Goal: Check status: Check status

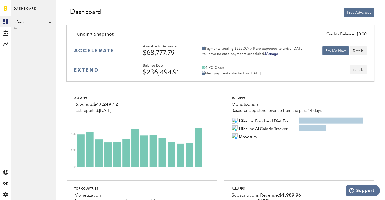
click at [355, 71] on button "Details" at bounding box center [358, 69] width 17 height 9
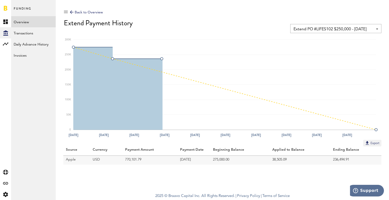
click at [4, 7] on link at bounding box center [6, 8] width 4 height 5
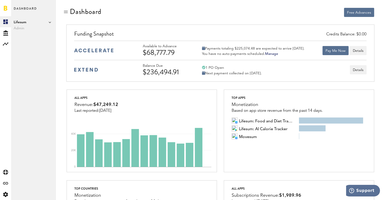
drag, startPoint x: 213, startPoint y: 73, endPoint x: 275, endPoint y: 73, distance: 61.8
click at [262, 73] on div "Next payment collected on [DATE]." at bounding box center [232, 73] width 60 height 5
click at [278, 73] on div "Balance Due $236,494.91 1 PO Open Next payment collected on [DATE]. Details" at bounding box center [255, 70] width 224 height 12
click at [361, 68] on button "Details" at bounding box center [358, 69] width 17 height 9
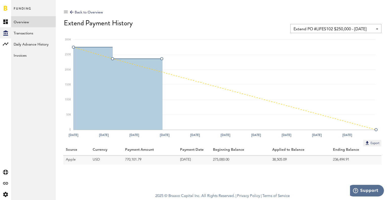
click at [2, 9] on div at bounding box center [5, 8] width 11 height 16
click at [27, 9] on span "Funding" at bounding box center [23, 11] width 18 height 11
click at [1, 9] on div at bounding box center [5, 8] width 11 height 16
click at [6, 7] on link at bounding box center [6, 8] width 4 height 5
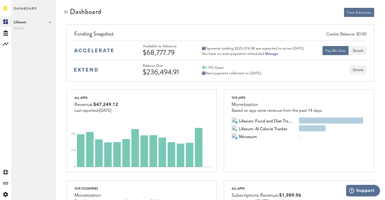
drag, startPoint x: 216, startPoint y: 74, endPoint x: 276, endPoint y: 74, distance: 60.1
click at [276, 74] on div "Balance Due $236,494.91 1 PO Open Next payment collected on [DATE]. Details" at bounding box center [255, 70] width 224 height 12
click at [279, 74] on div "Balance Due $236,494.91 1 PO Open Next payment collected on [DATE]. Details" at bounding box center [255, 70] width 224 height 12
drag, startPoint x: 207, startPoint y: 73, endPoint x: 292, endPoint y: 76, distance: 85.4
click at [292, 76] on div "Balance Due $236,494.91 1 PO Open Next payment collected on [DATE]. Details" at bounding box center [255, 70] width 224 height 12
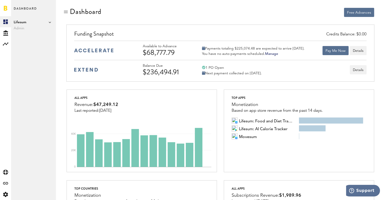
click at [282, 71] on div "Balance Due $236,494.91 1 PO Open Next payment collected on [DATE]. Details" at bounding box center [255, 70] width 224 height 12
drag, startPoint x: 207, startPoint y: 73, endPoint x: 279, endPoint y: 74, distance: 72.2
click at [278, 74] on div "Balance Due $236,494.91 1 PO Open Next payment collected on [DATE]. Details" at bounding box center [255, 70] width 224 height 12
click at [279, 74] on div "Balance Due $236,494.91 1 PO Open Next payment collected on [DATE]. Details" at bounding box center [255, 70] width 224 height 12
click at [262, 72] on div "Next payment collected on [DATE]." at bounding box center [232, 73] width 60 height 5
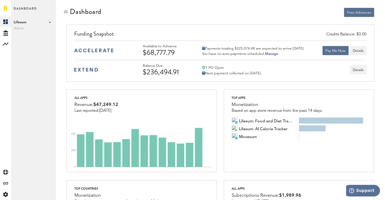
drag, startPoint x: 280, startPoint y: 73, endPoint x: 196, endPoint y: 69, distance: 84.2
click at [196, 69] on div "Balance Due $236,494.91 1 PO Open Next payment collected on [DATE]. Details" at bounding box center [255, 70] width 224 height 12
click at [241, 73] on div "Next payment collected on [DATE]." at bounding box center [232, 73] width 60 height 5
